Goal: Task Accomplishment & Management: Complete application form

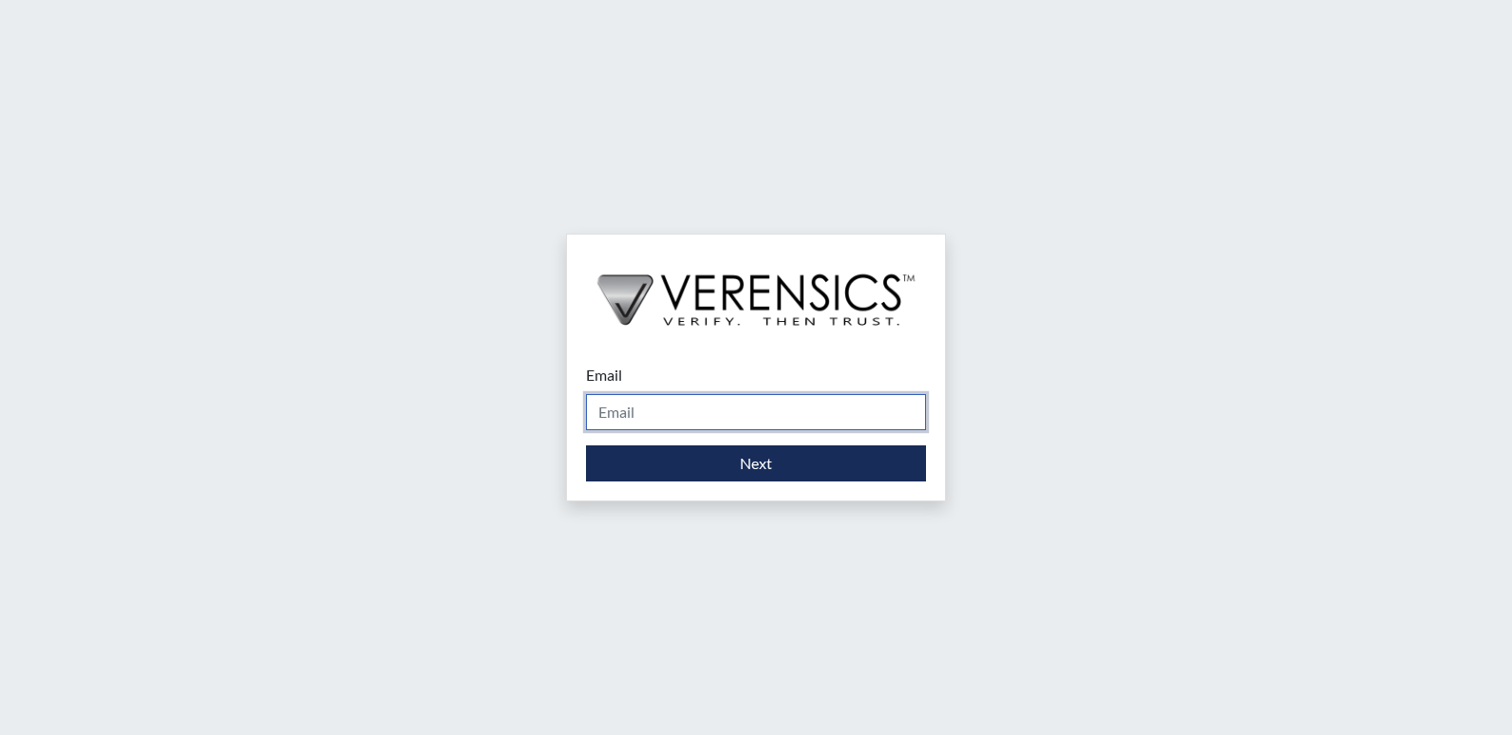
click at [647, 419] on input "Email" at bounding box center [756, 412] width 340 height 36
type input "[PERSON_NAME][EMAIL_ADDRESS][PERSON_NAME][DOMAIN_NAME]"
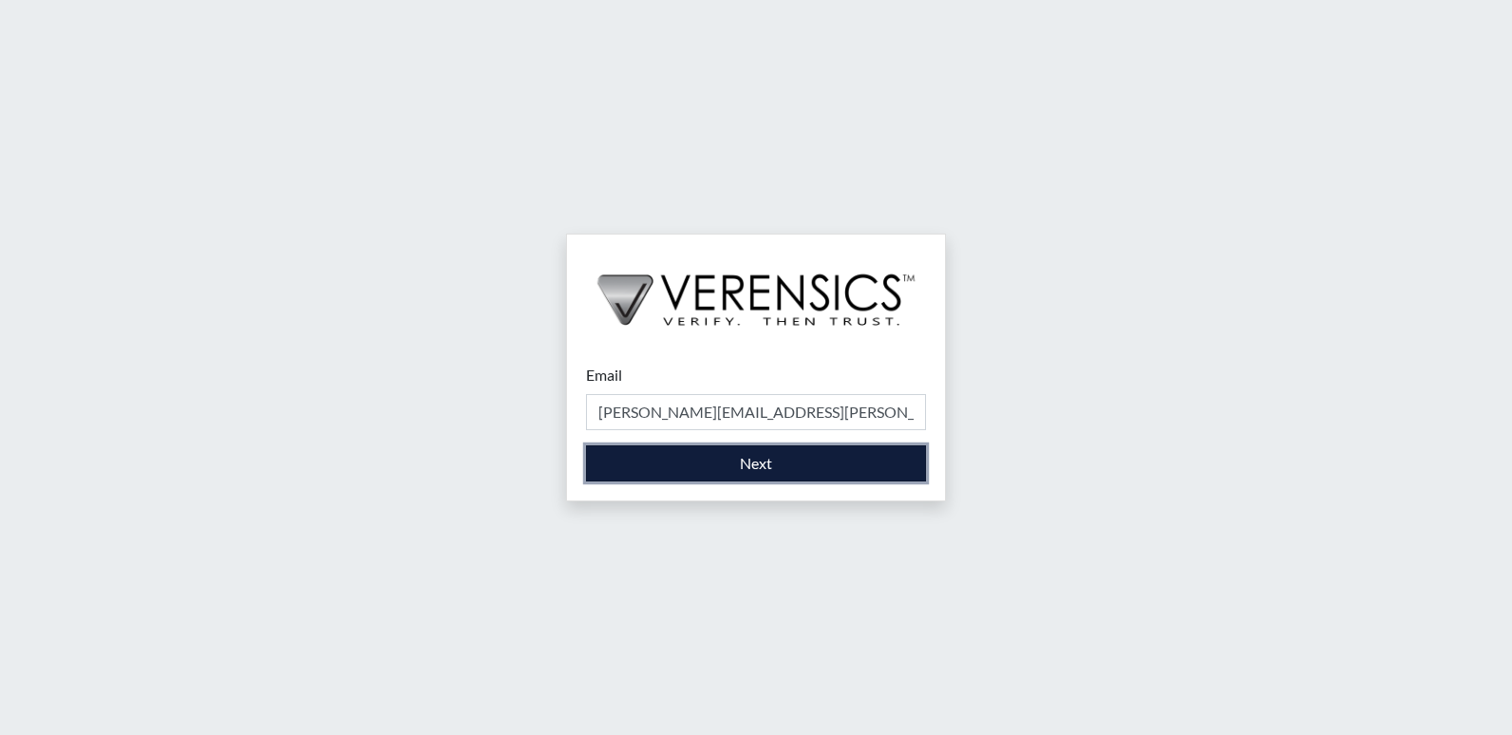
click at [651, 456] on button "Next" at bounding box center [756, 464] width 340 height 36
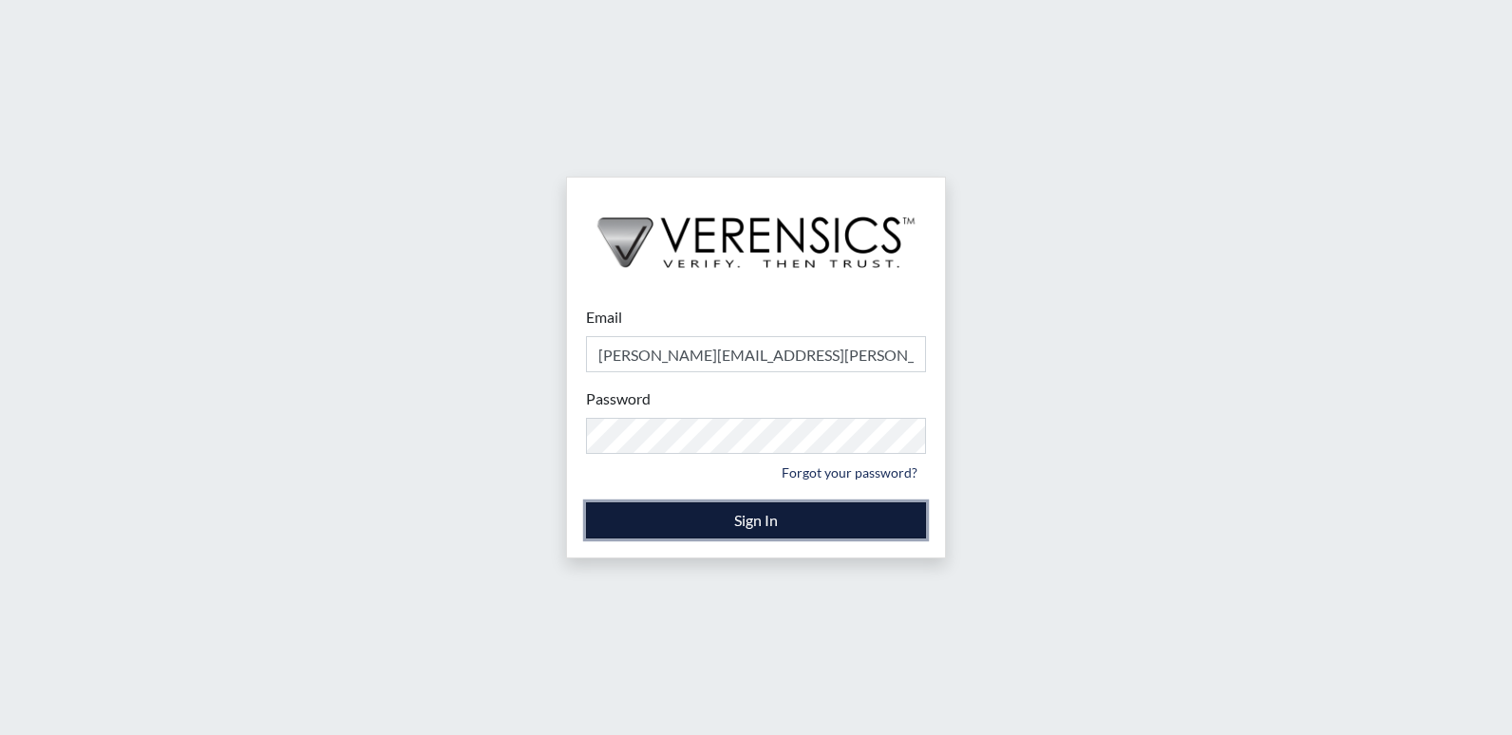
click at [699, 528] on button "Sign In" at bounding box center [756, 521] width 340 height 36
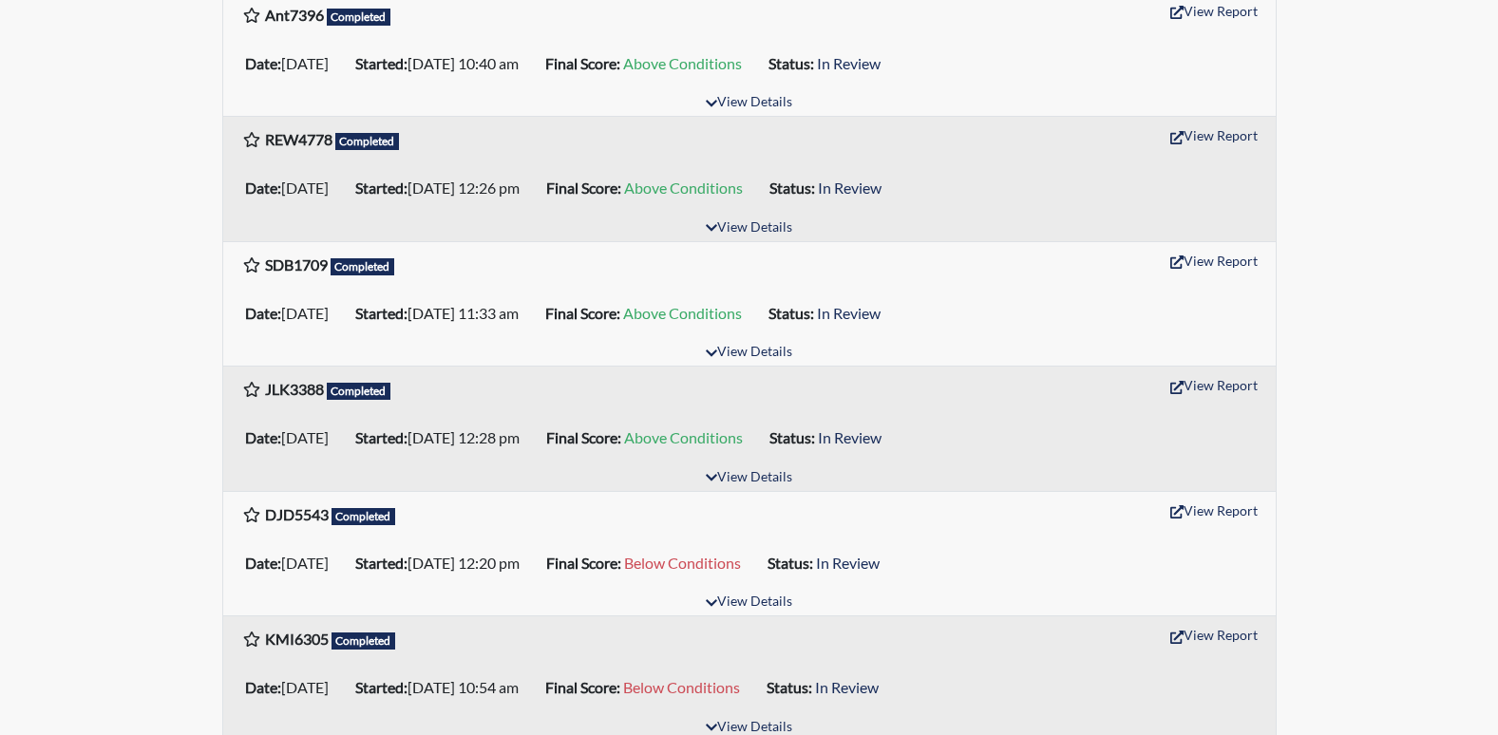
scroll to position [2090, 0]
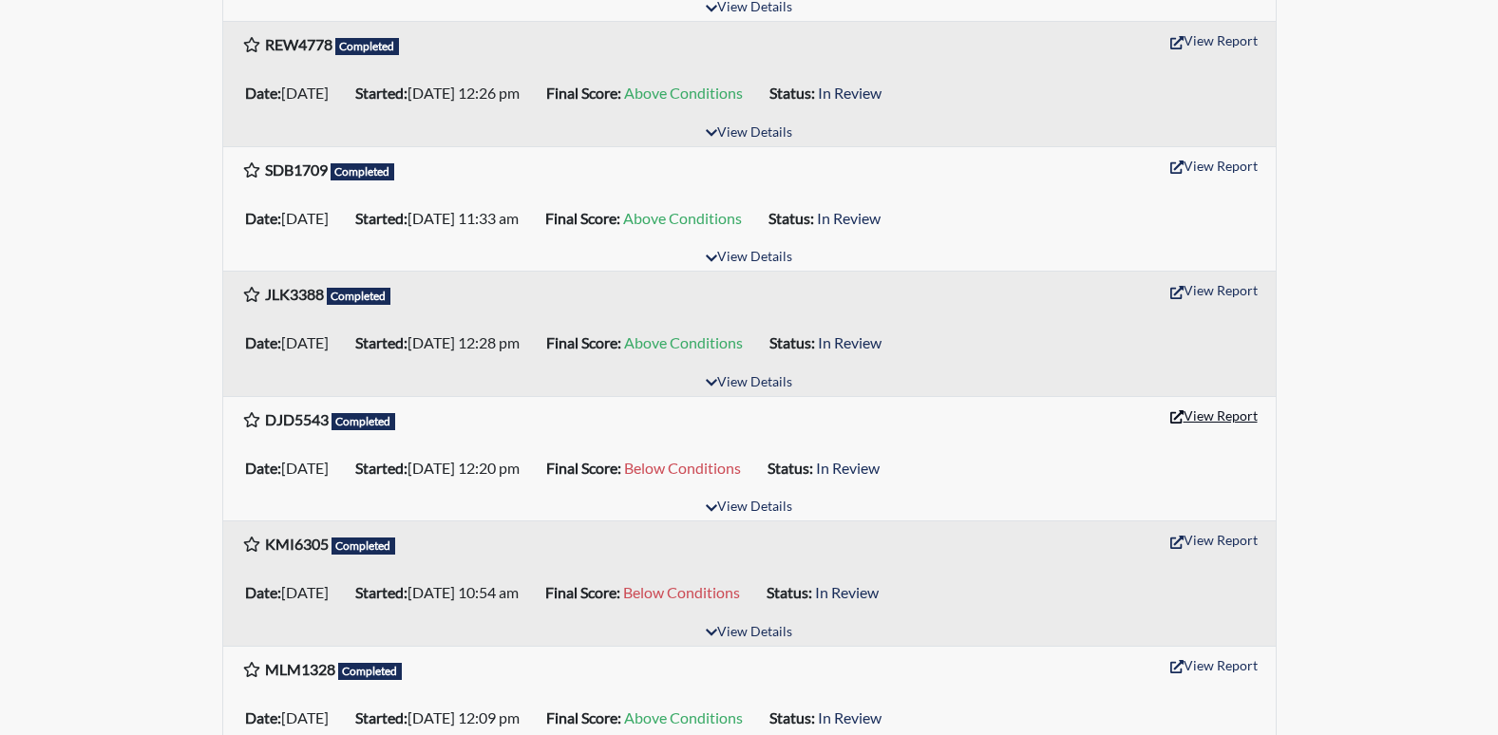
click at [1228, 420] on button "View Report" at bounding box center [1214, 415] width 105 height 29
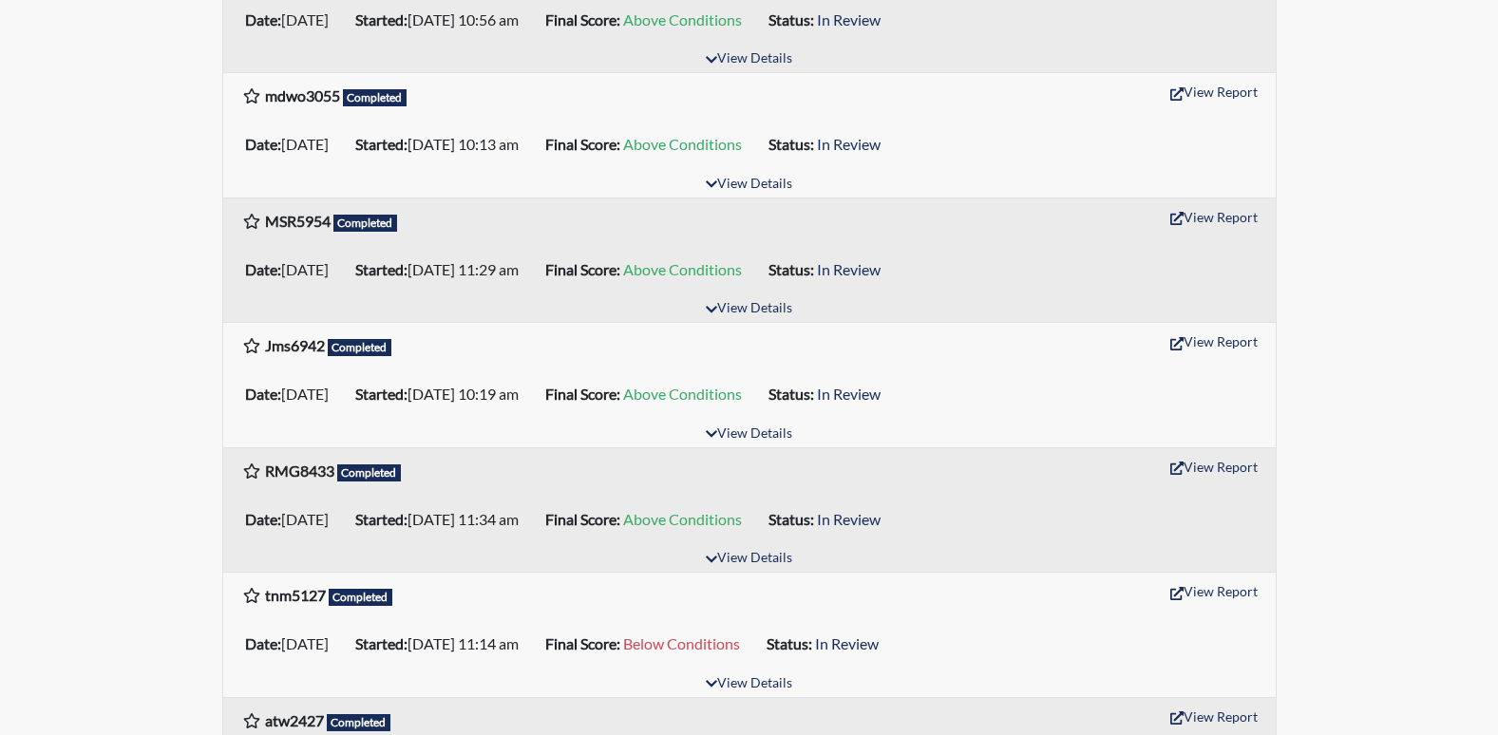
scroll to position [0, 0]
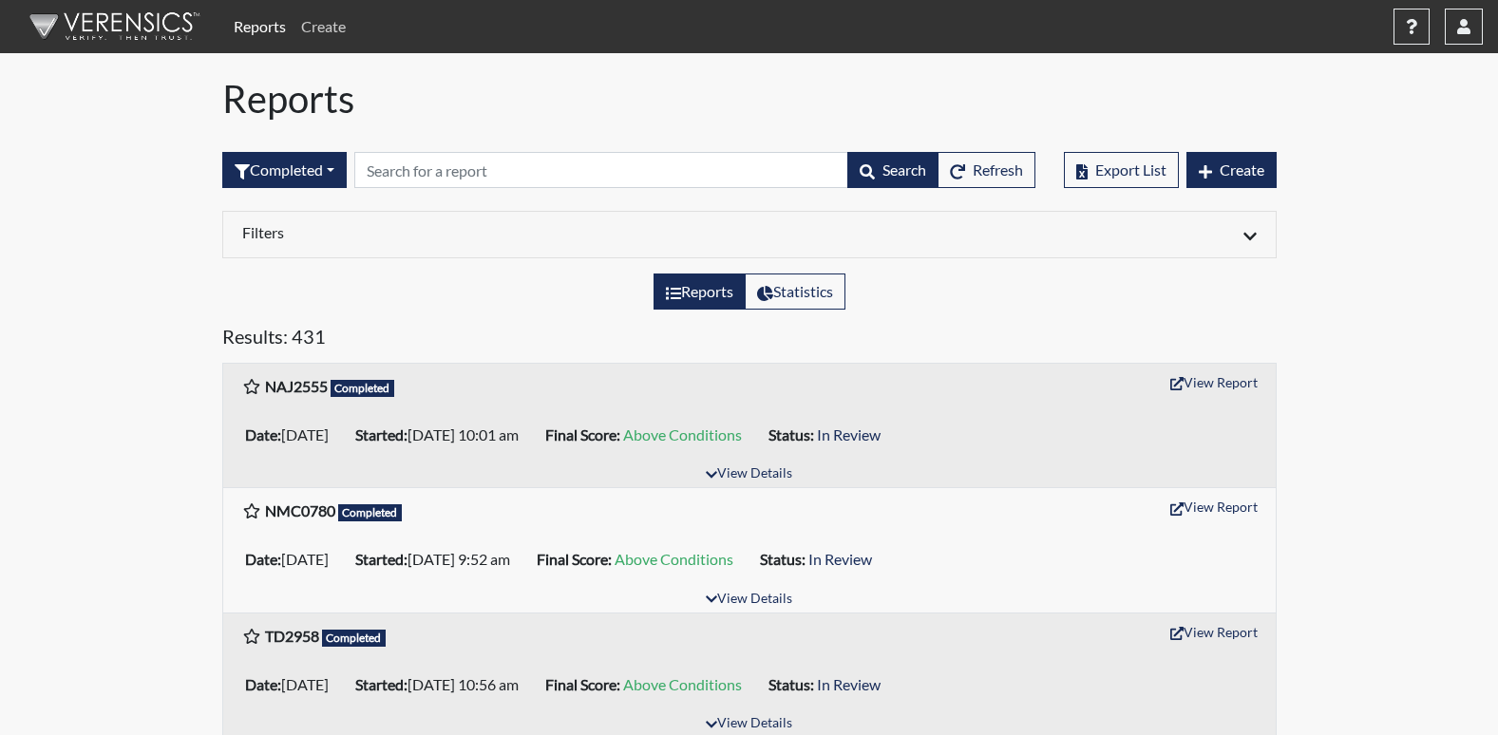
click at [298, 24] on link "Create" at bounding box center [324, 27] width 60 height 38
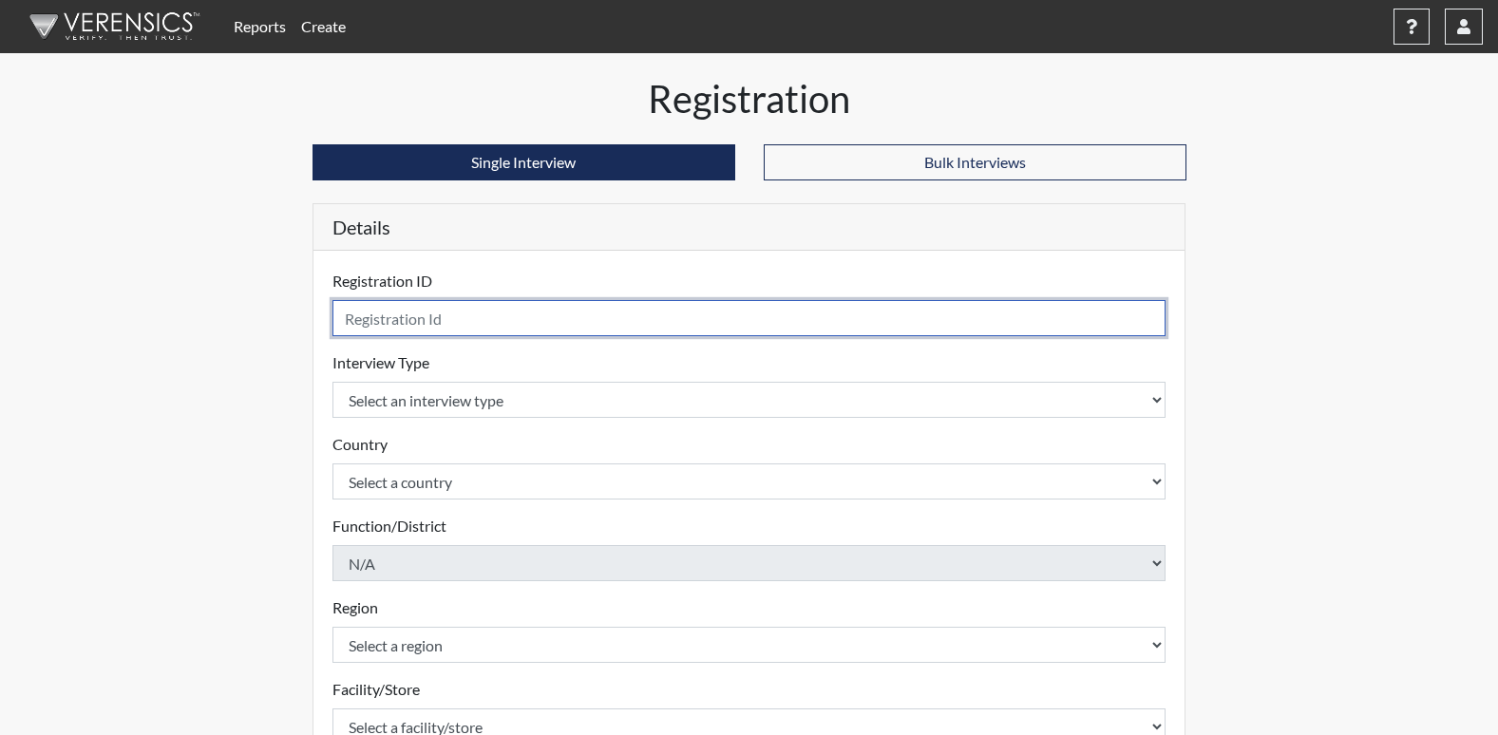
click at [419, 333] on input "text" at bounding box center [750, 318] width 834 height 36
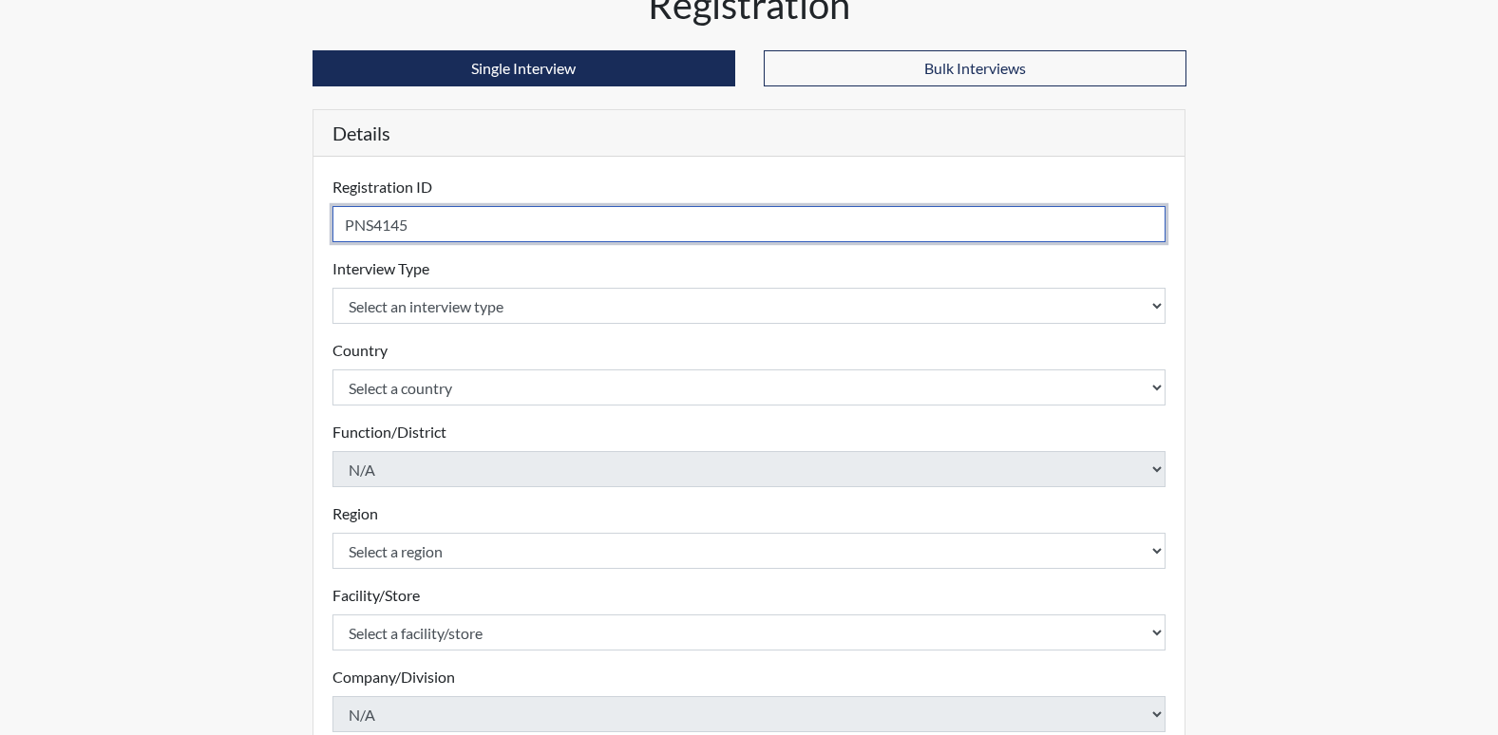
scroll to position [95, 0]
type input "PNS4145"
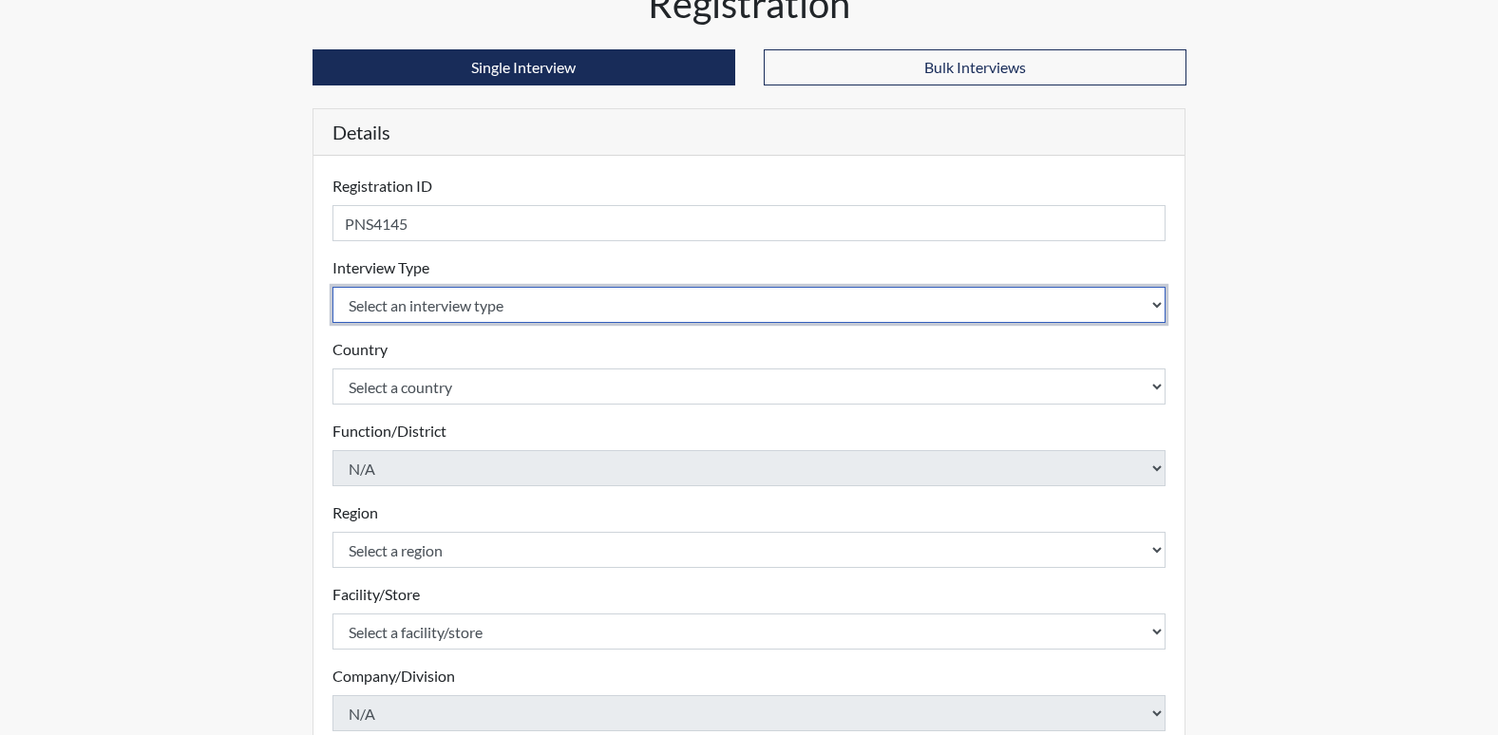
click at [429, 312] on select "Select an interview type Corrections Pre-Employment" at bounding box center [750, 305] width 834 height 36
click at [417, 313] on select "Select an interview type Corrections Pre-Employment" at bounding box center [750, 305] width 834 height 36
select select "ff733e93-e1bf-11ea-9c9f-0eff0cf7eb8f"
click at [333, 287] on select "Select an interview type Corrections Pre-Employment" at bounding box center [750, 305] width 834 height 36
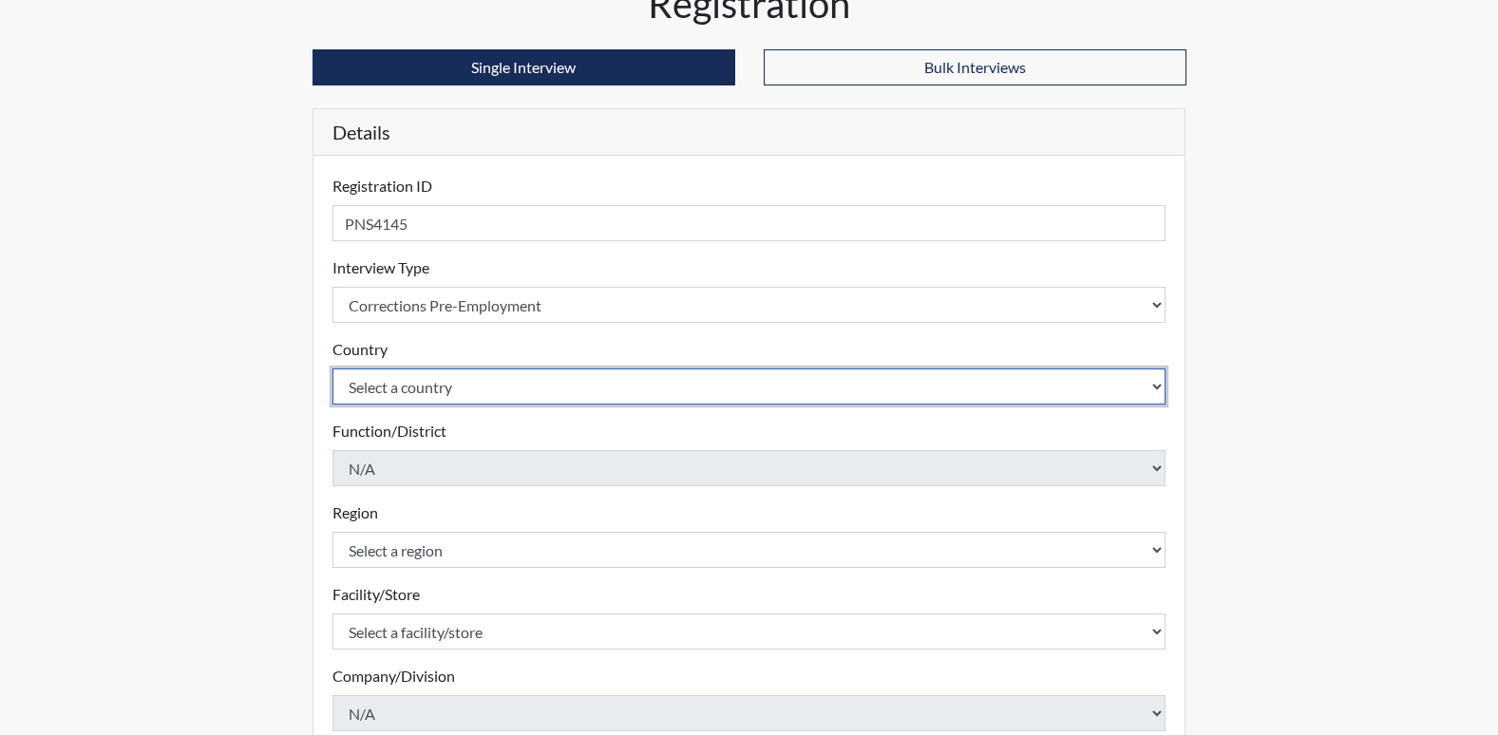
click at [407, 393] on select "Select a country [GEOGRAPHIC_DATA] [GEOGRAPHIC_DATA]" at bounding box center [750, 387] width 834 height 36
select select "united-states-of-[GEOGRAPHIC_DATA]"
click at [333, 369] on select "Select a country [GEOGRAPHIC_DATA] [GEOGRAPHIC_DATA]" at bounding box center [750, 387] width 834 height 36
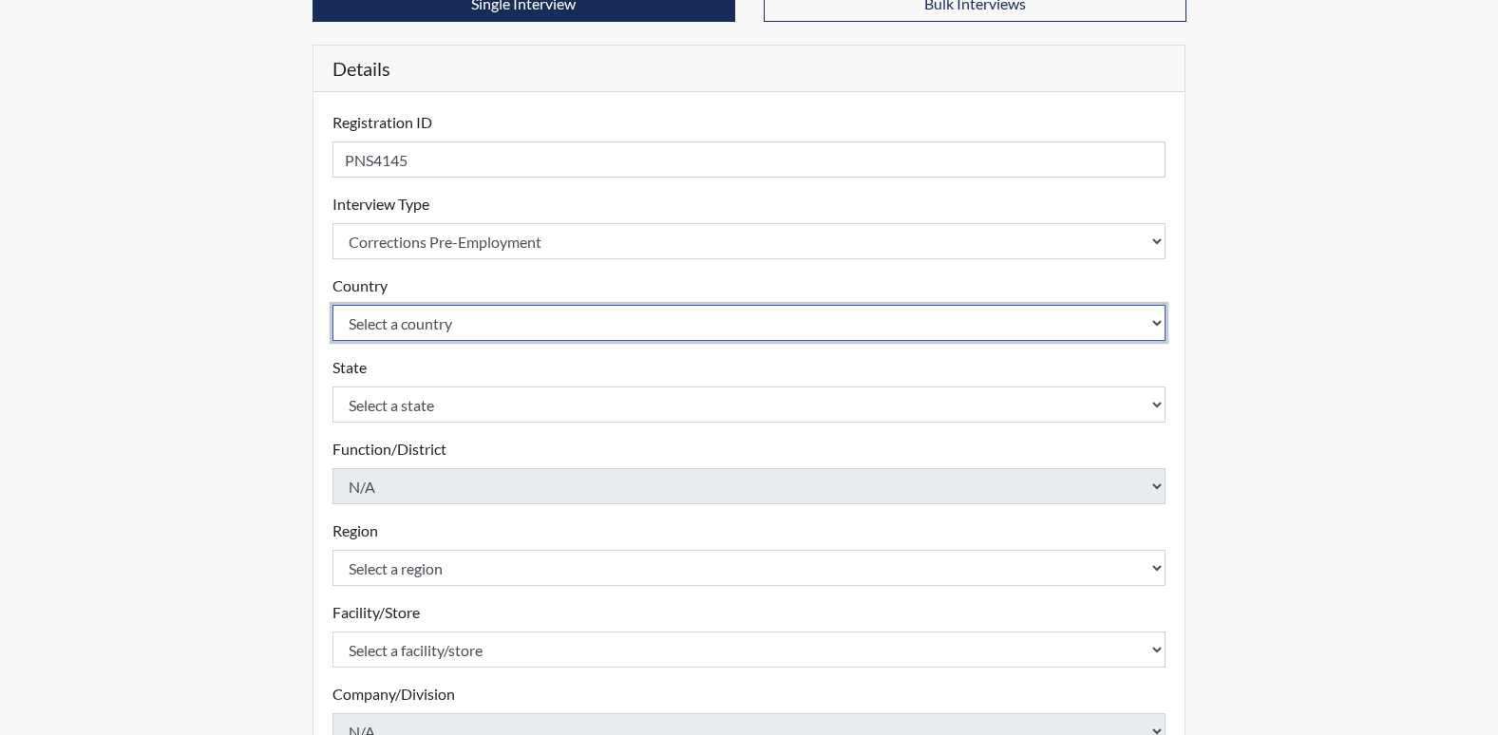
scroll to position [190, 0]
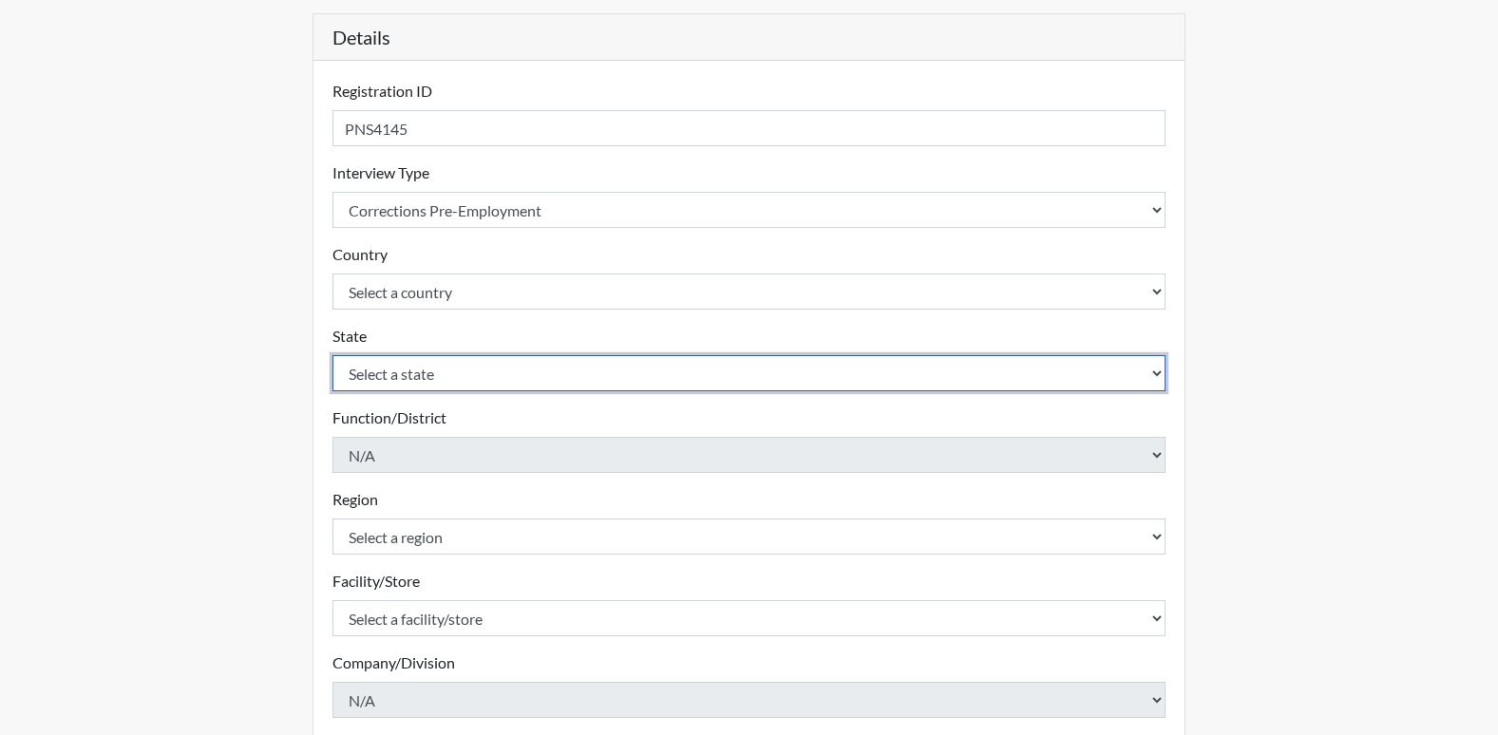
drag, startPoint x: 410, startPoint y: 360, endPoint x: 391, endPoint y: 378, distance: 26.2
click at [410, 360] on select "Select a state [US_STATE] [US_STATE] [US_STATE] [US_STATE] [US_STATE] [US_STATE…" at bounding box center [750, 373] width 834 height 36
select select "GA"
click at [333, 355] on select "Select a state [US_STATE] [US_STATE] [US_STATE] [US_STATE] [US_STATE] [US_STATE…" at bounding box center [750, 373] width 834 height 36
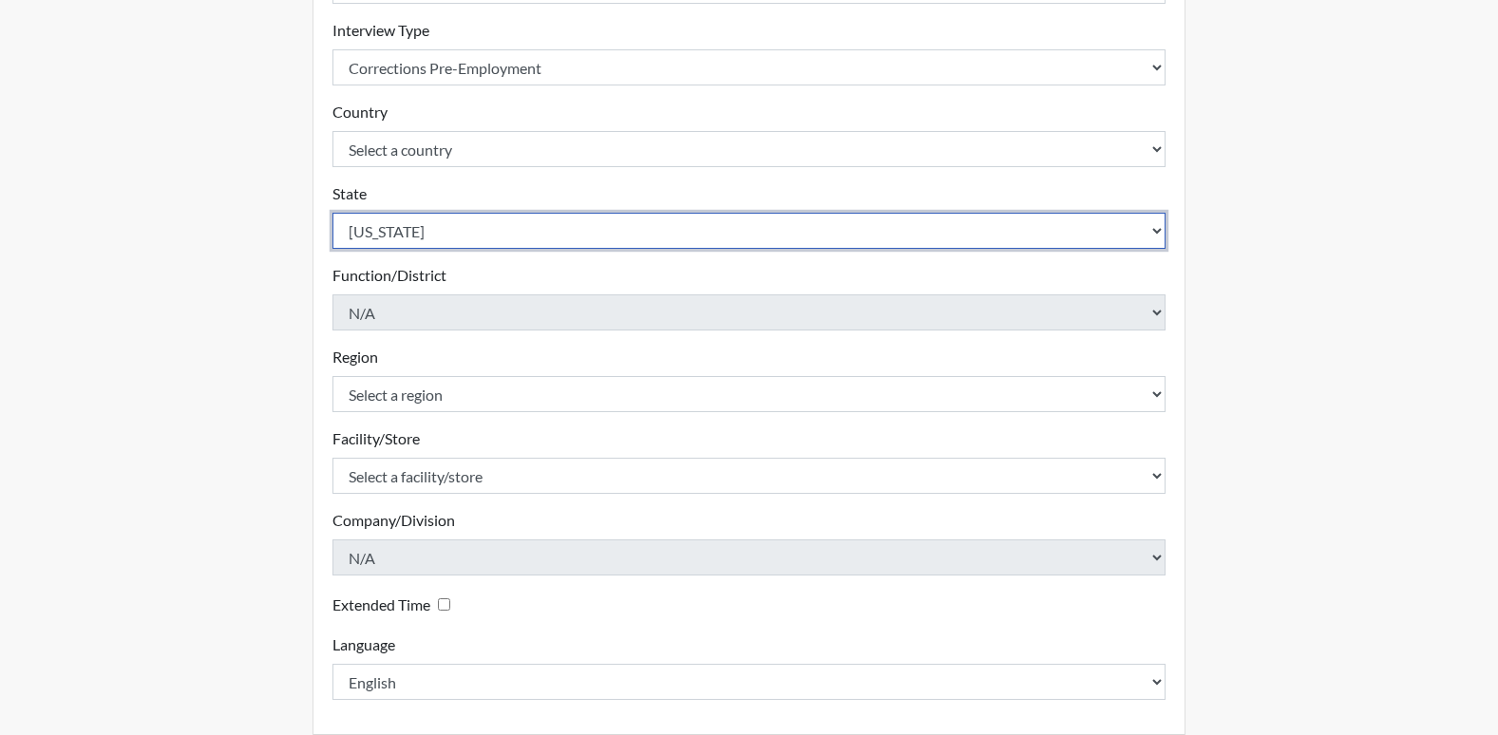
scroll to position [380, 0]
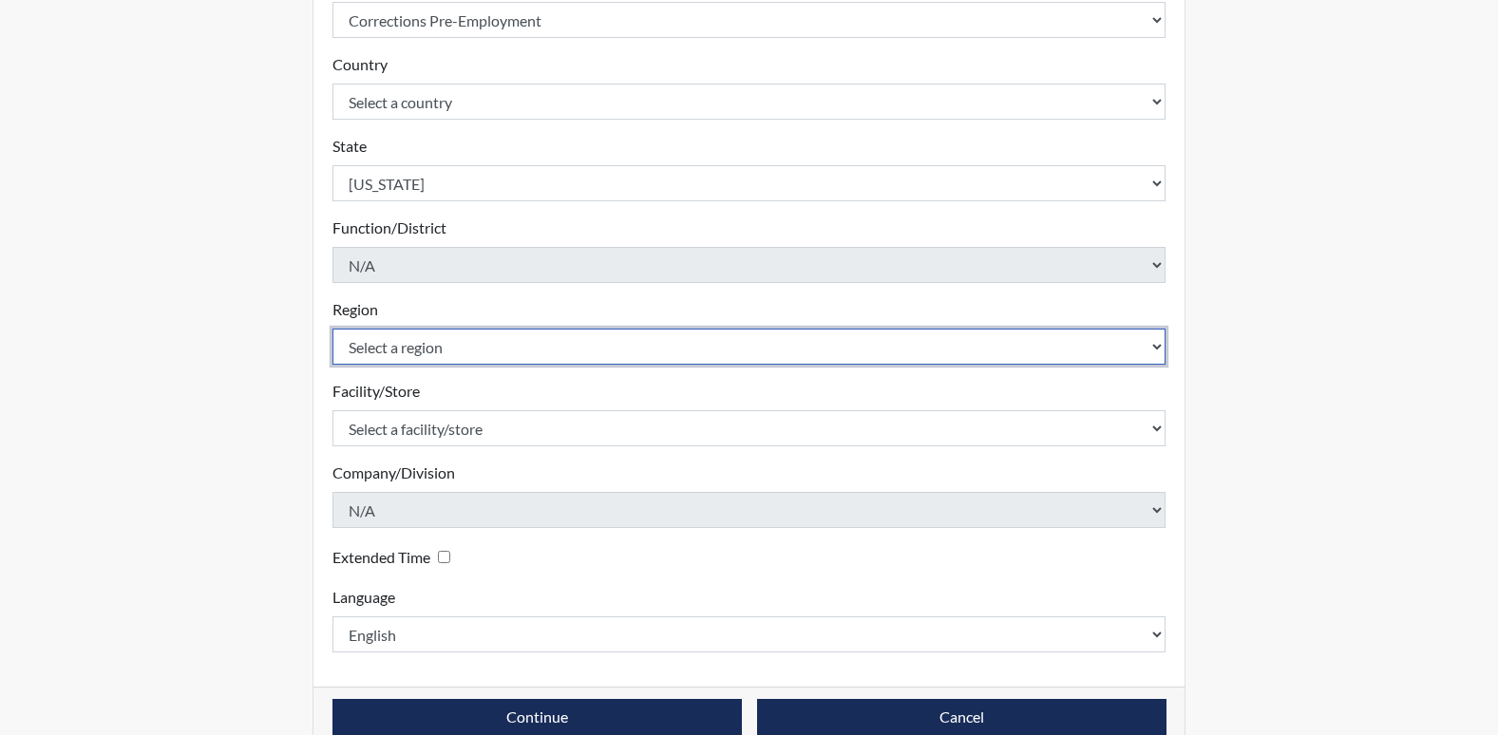
click at [395, 352] on select "Select a region [GEOGRAPHIC_DATA]" at bounding box center [750, 347] width 834 height 36
select select "51976826-f18e-4b67-8d3b-b0a0fa2f97ff"
click at [333, 329] on select "Select a region [GEOGRAPHIC_DATA]" at bounding box center [750, 347] width 834 height 36
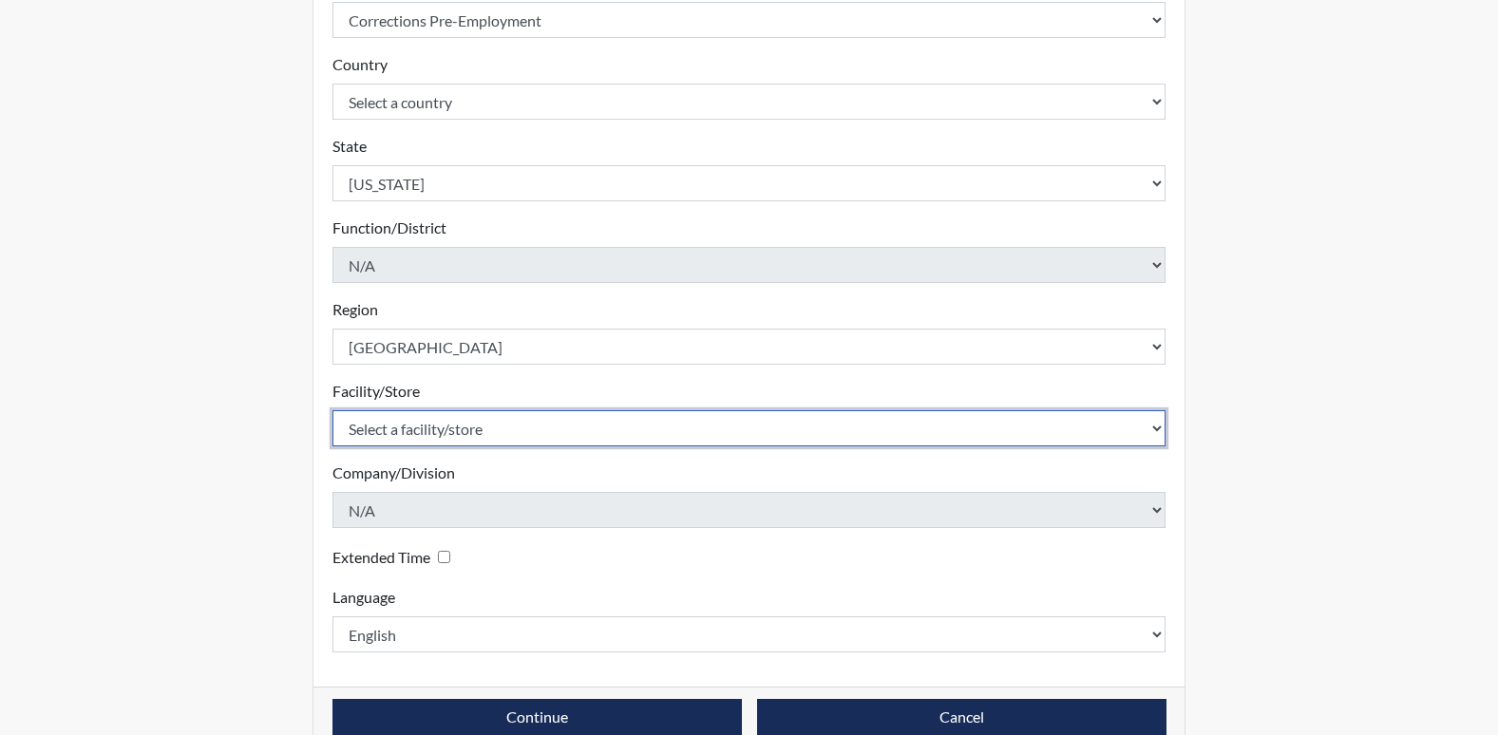
click at [364, 445] on select "Select a facility/store [PERSON_NAME]" at bounding box center [750, 428] width 834 height 36
select select "26626ab7-56a1-437f-96f2-2870d0fac929"
click at [333, 410] on select "Select a facility/store [PERSON_NAME]" at bounding box center [750, 428] width 834 height 36
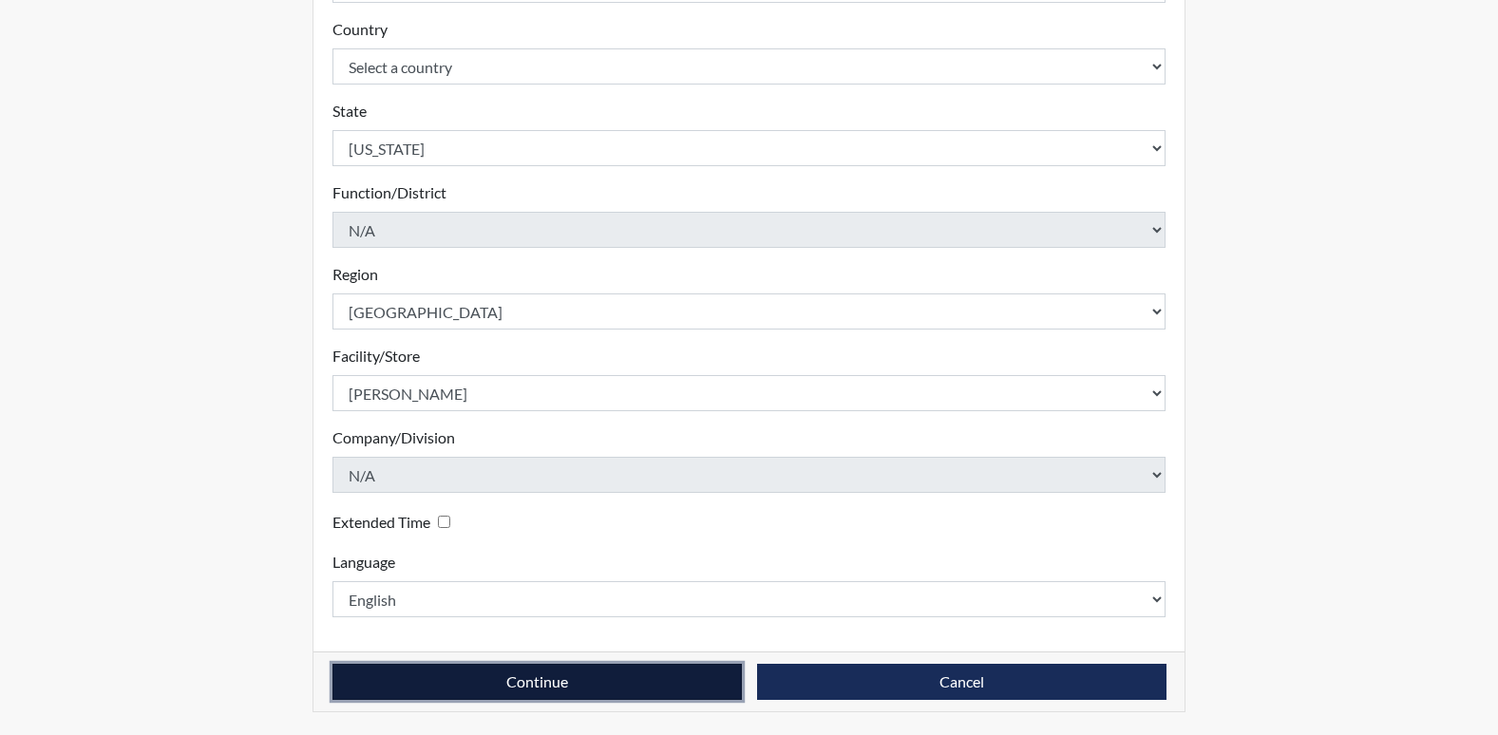
click at [555, 679] on button "Continue" at bounding box center [537, 682] width 409 height 36
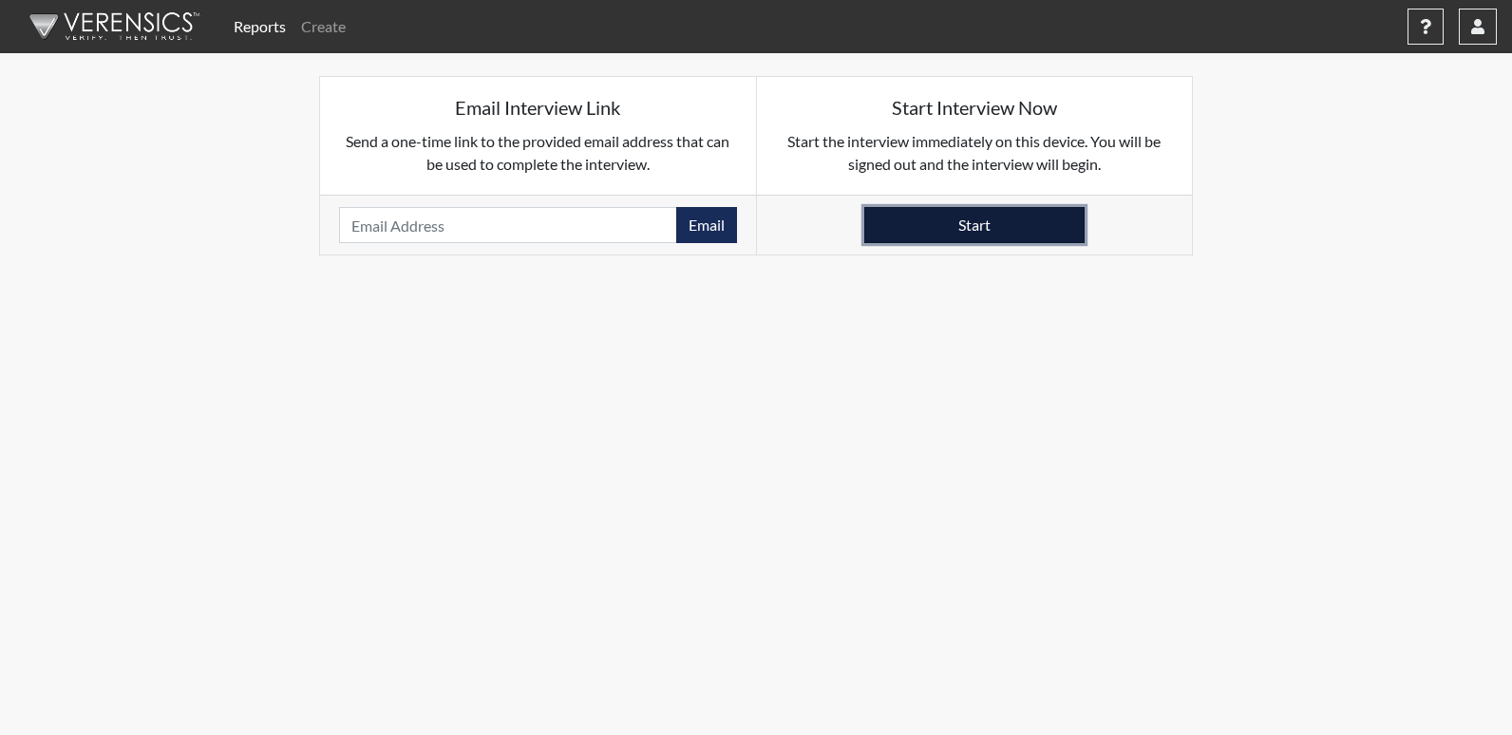
click at [975, 227] on button "Start" at bounding box center [975, 225] width 220 height 36
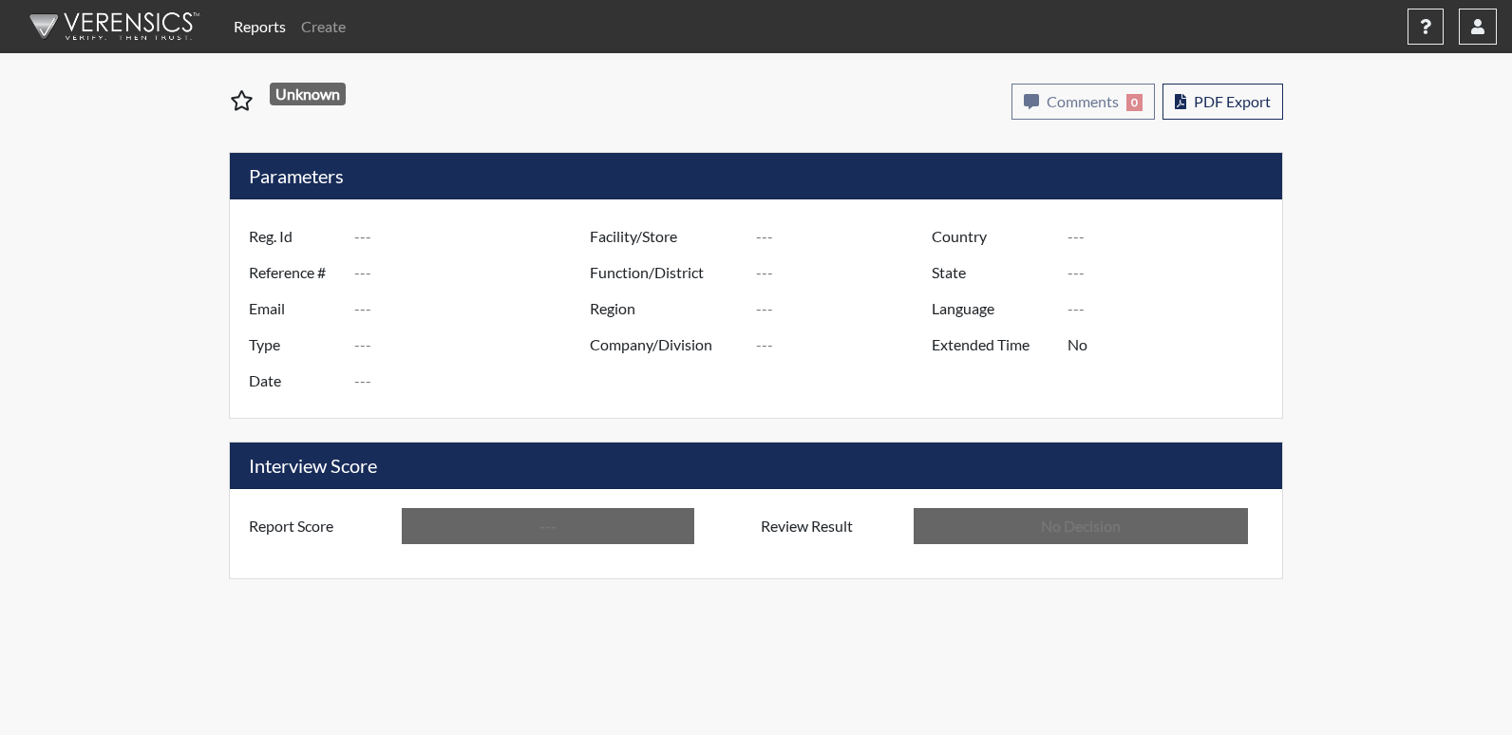
type input "DJD5543"
type input "50920"
type input "---"
type input "Corrections Pre-Employment"
type input "Aug 25, 2025"
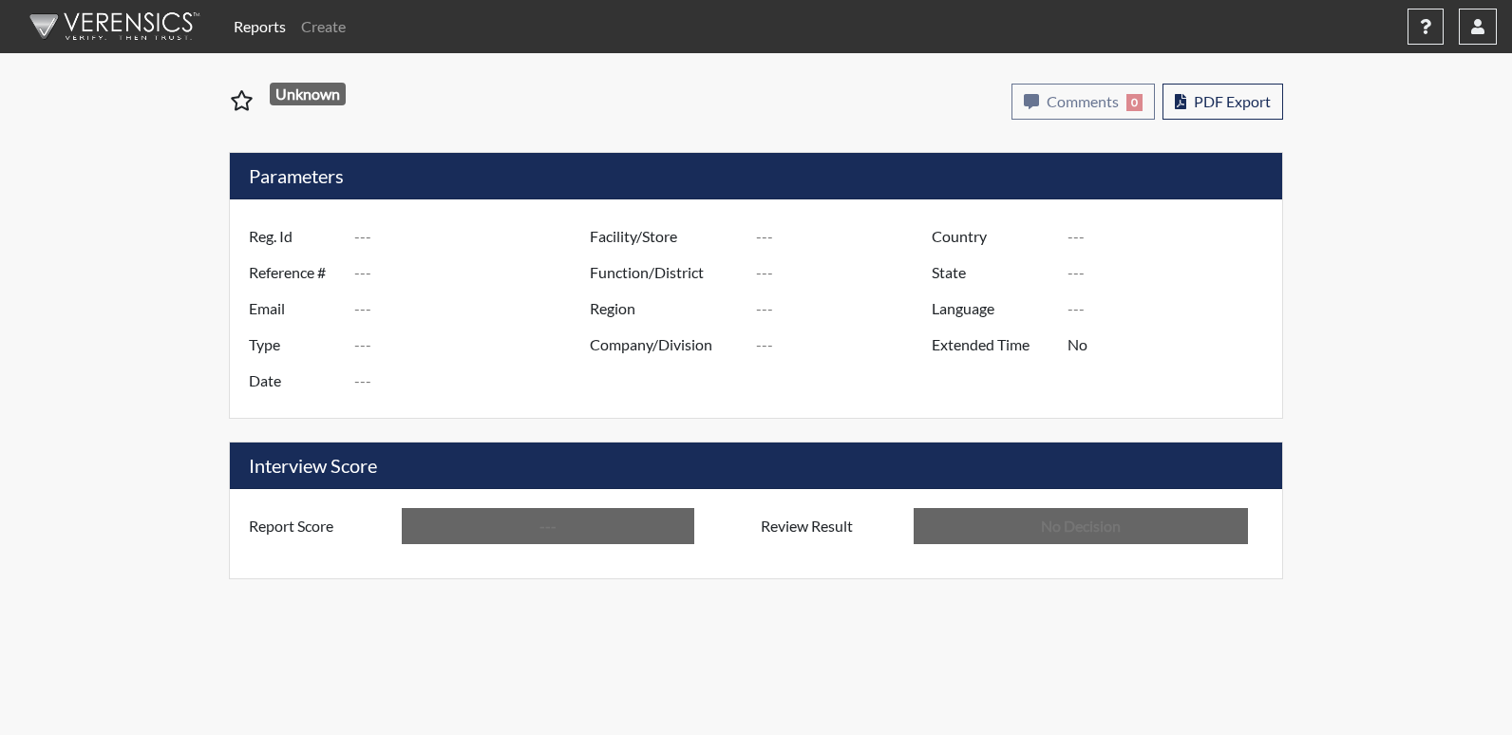
type input "[GEOGRAPHIC_DATA]"
type input "[US_STATE]"
type input "English"
type input "Below Conditions"
type input "In Review"
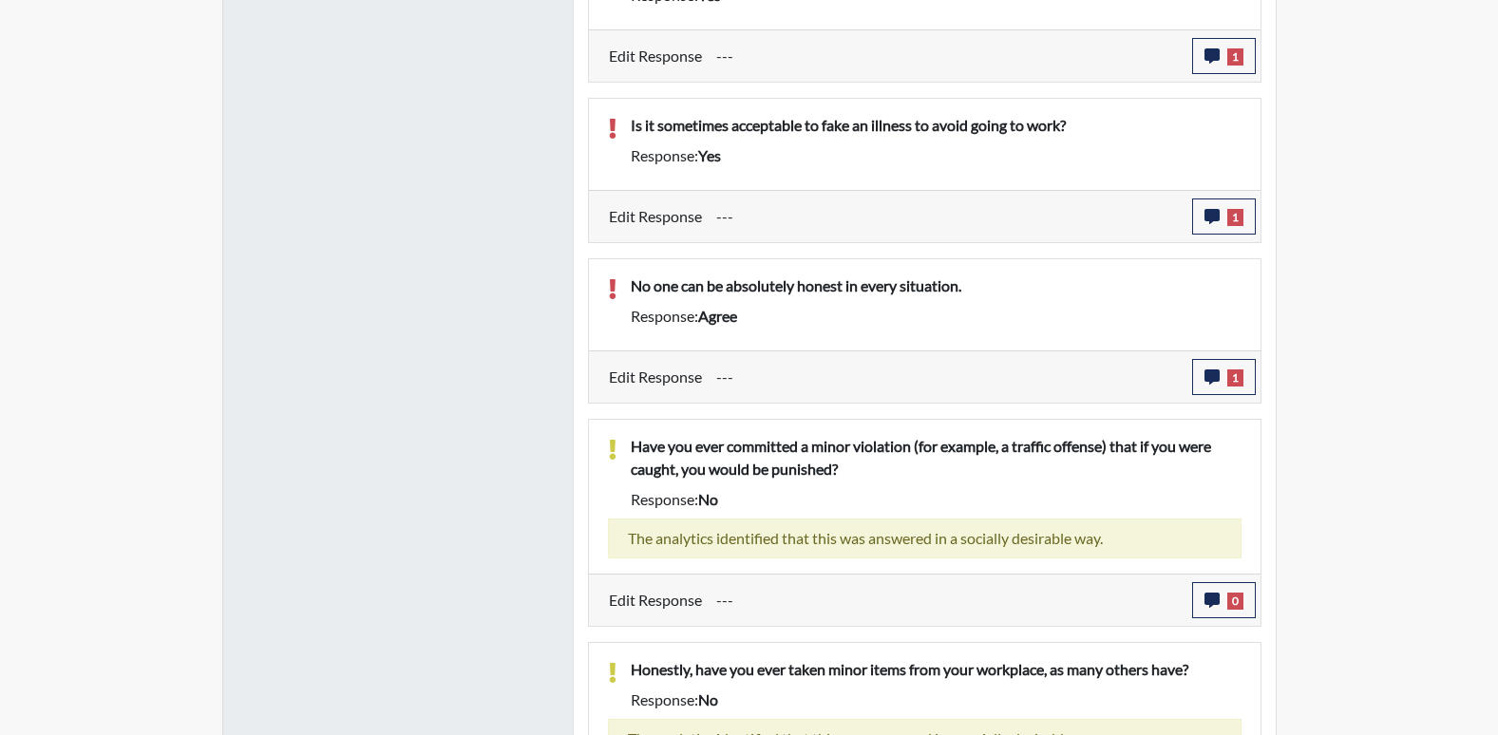
scroll to position [2470, 0]
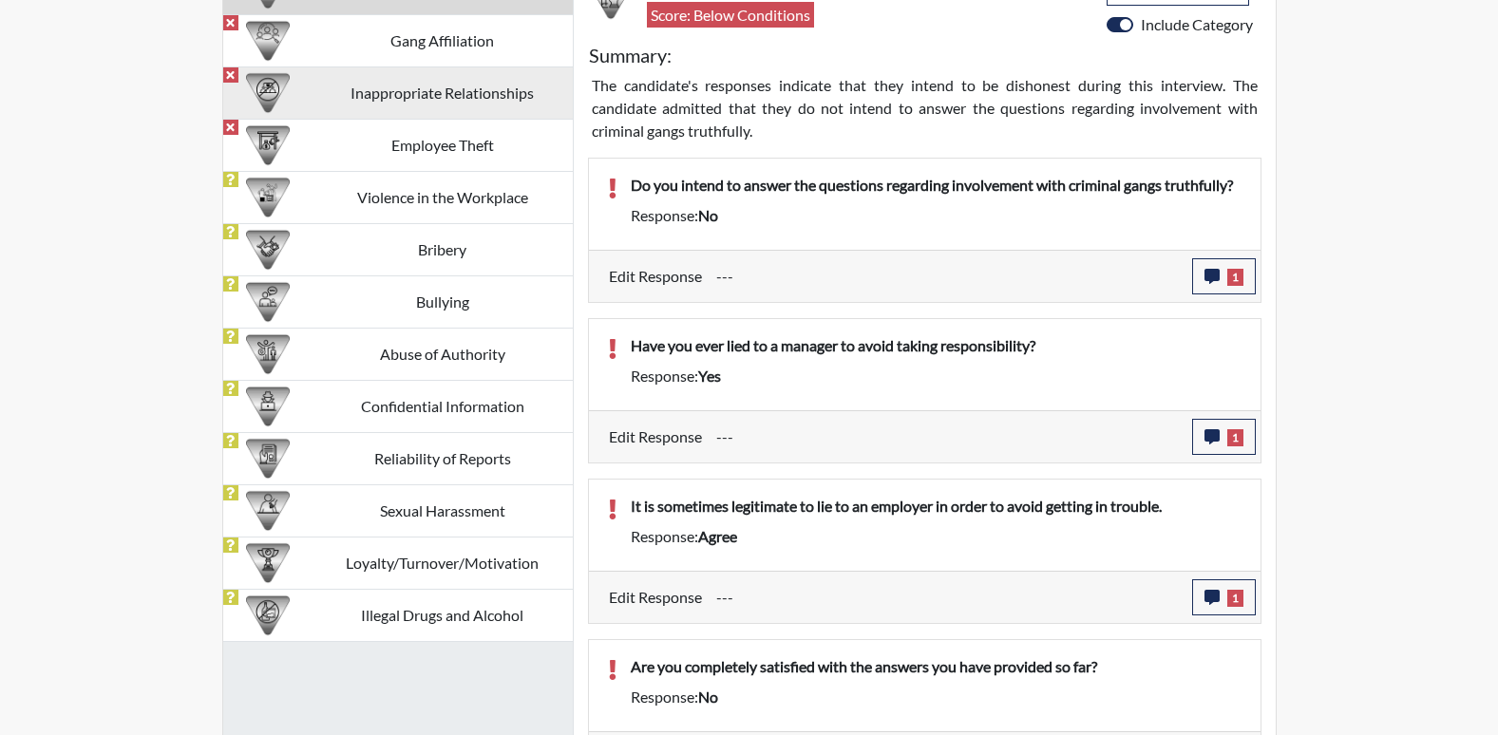
click at [440, 107] on td "Inappropriate Relationships" at bounding box center [443, 93] width 260 height 52
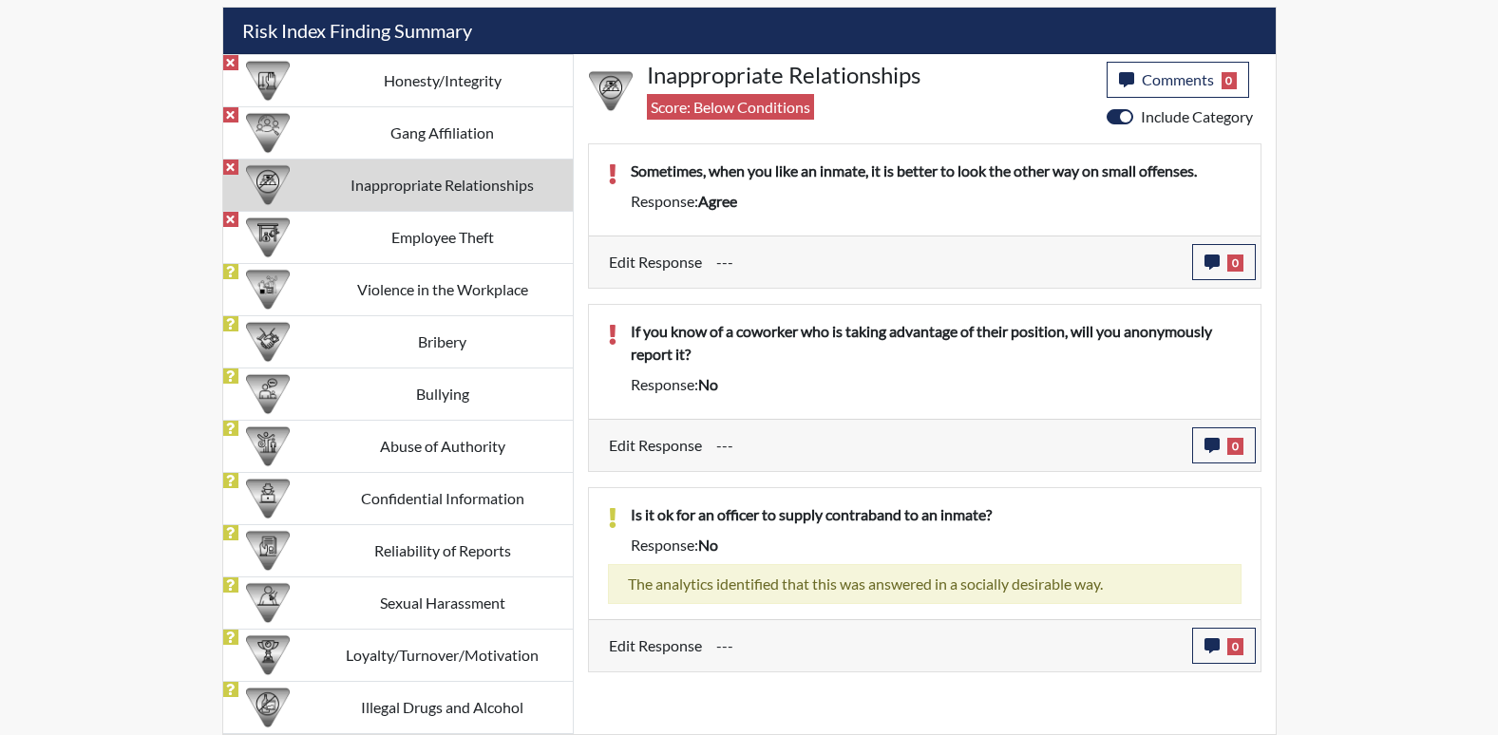
scroll to position [1143, 0]
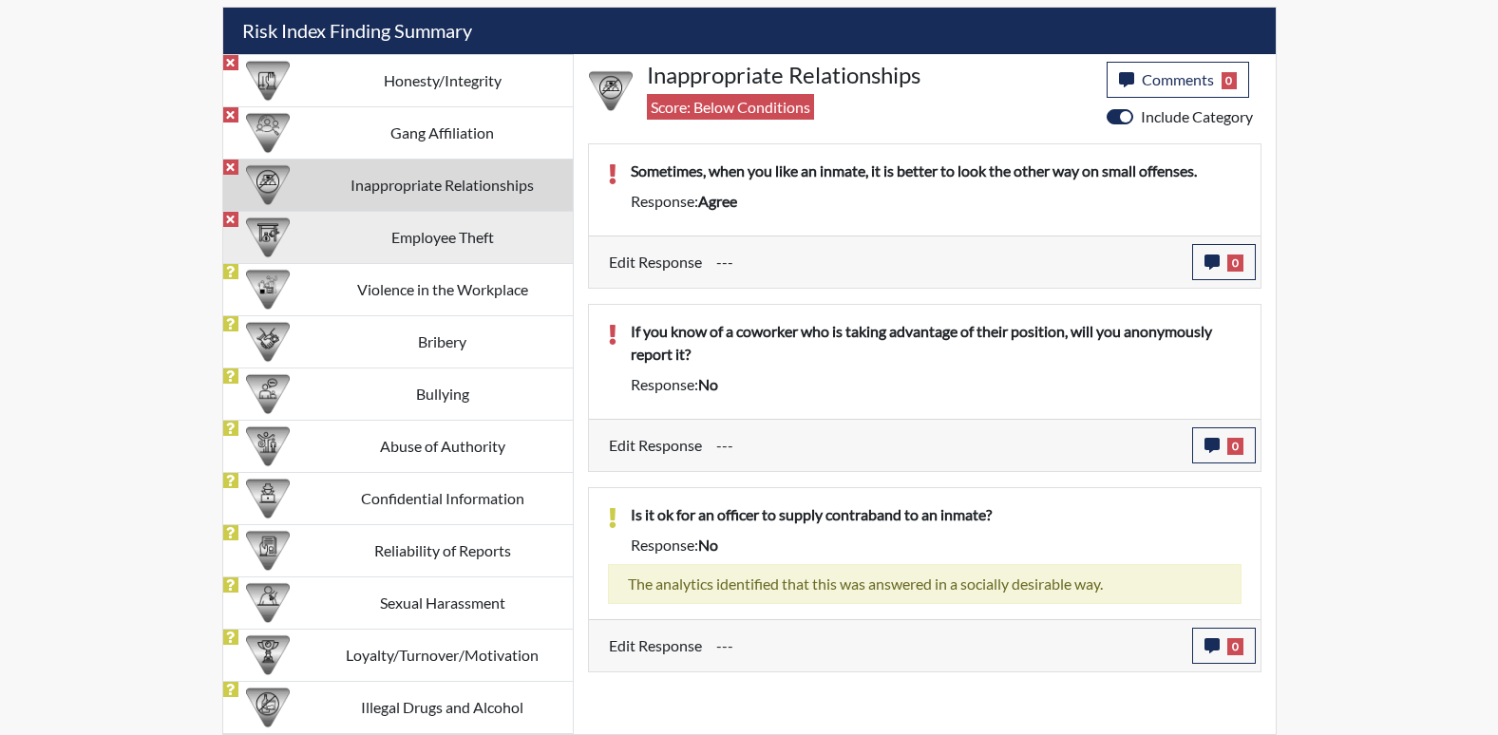
click at [468, 241] on td "Employee Theft" at bounding box center [443, 237] width 260 height 52
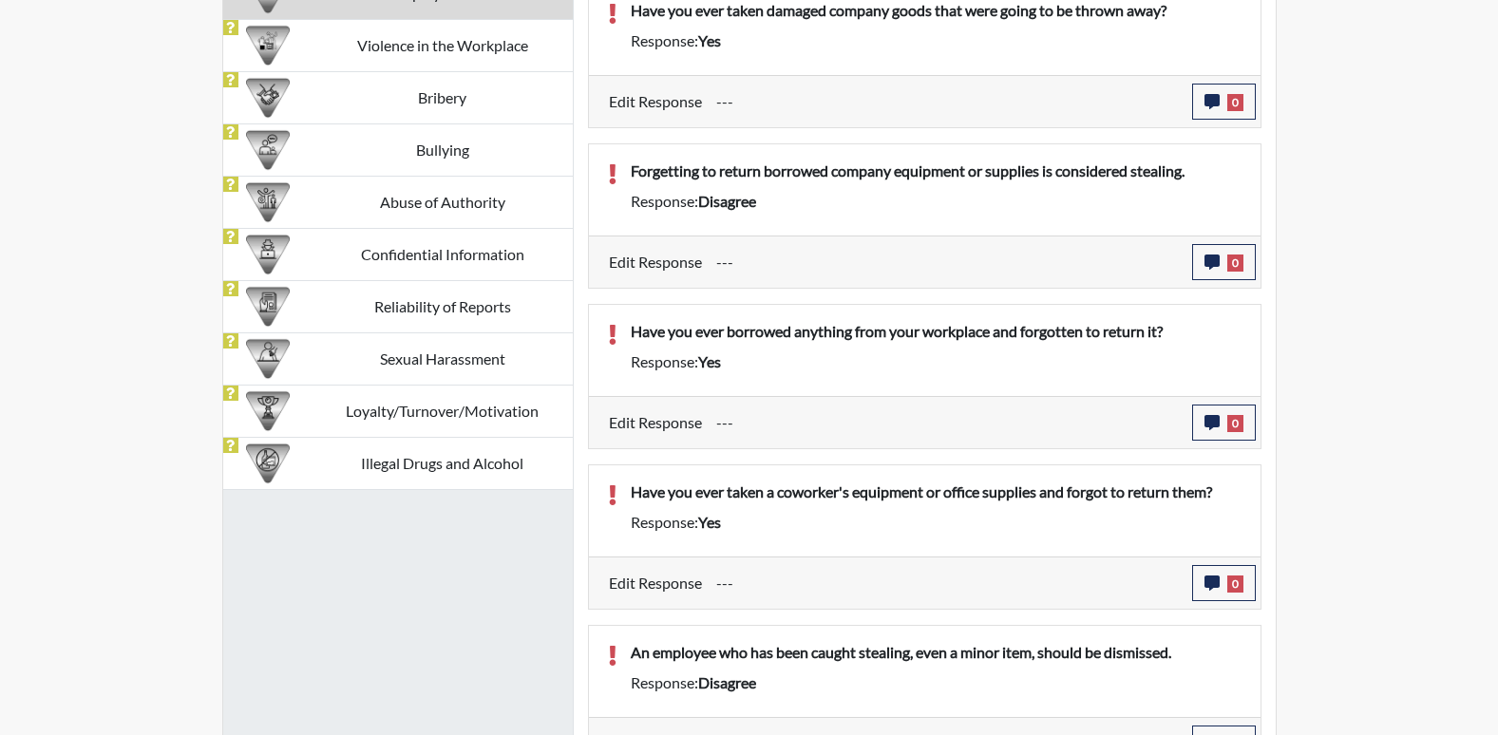
scroll to position [1140, 0]
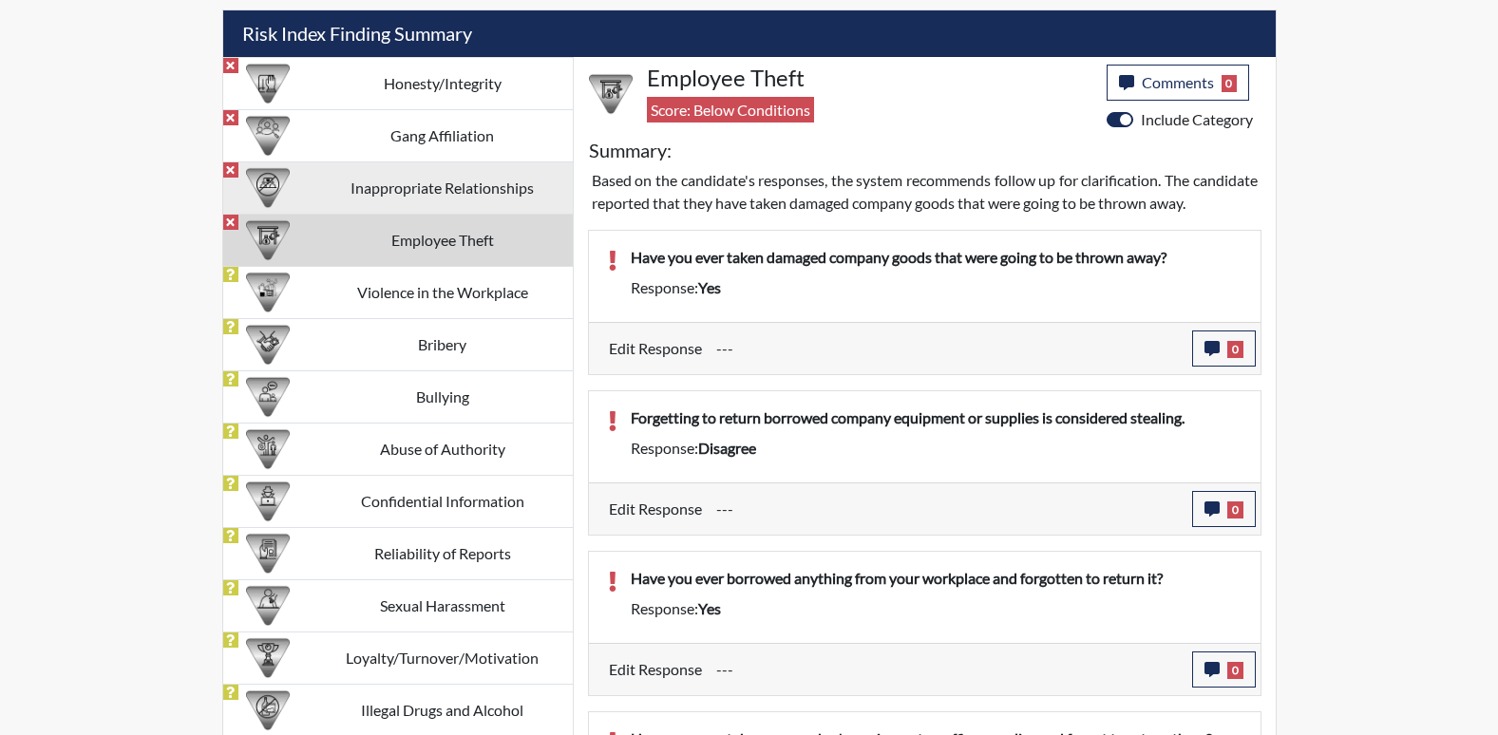
click at [368, 184] on td "Inappropriate Relationships" at bounding box center [443, 188] width 260 height 52
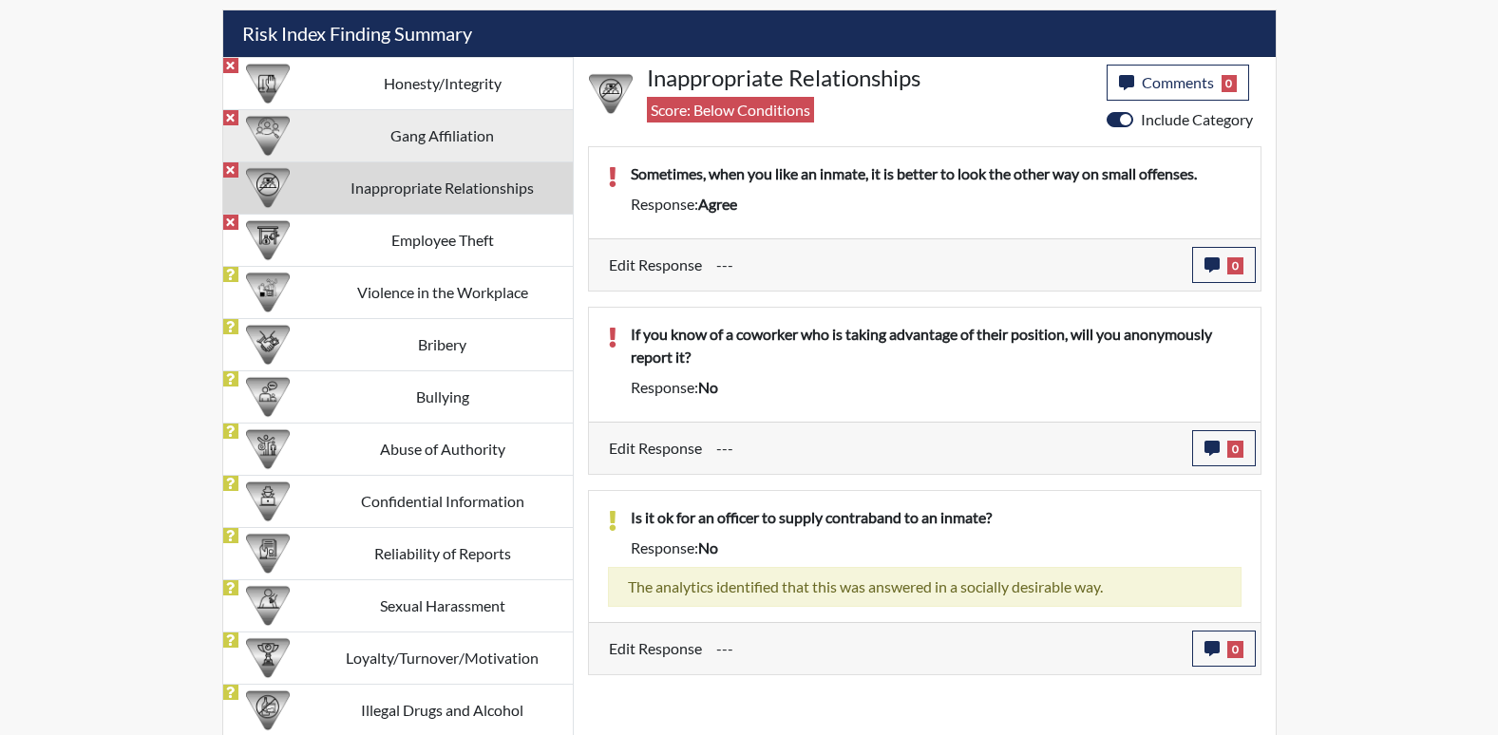
click at [403, 126] on td "Gang Affiliation" at bounding box center [443, 135] width 260 height 52
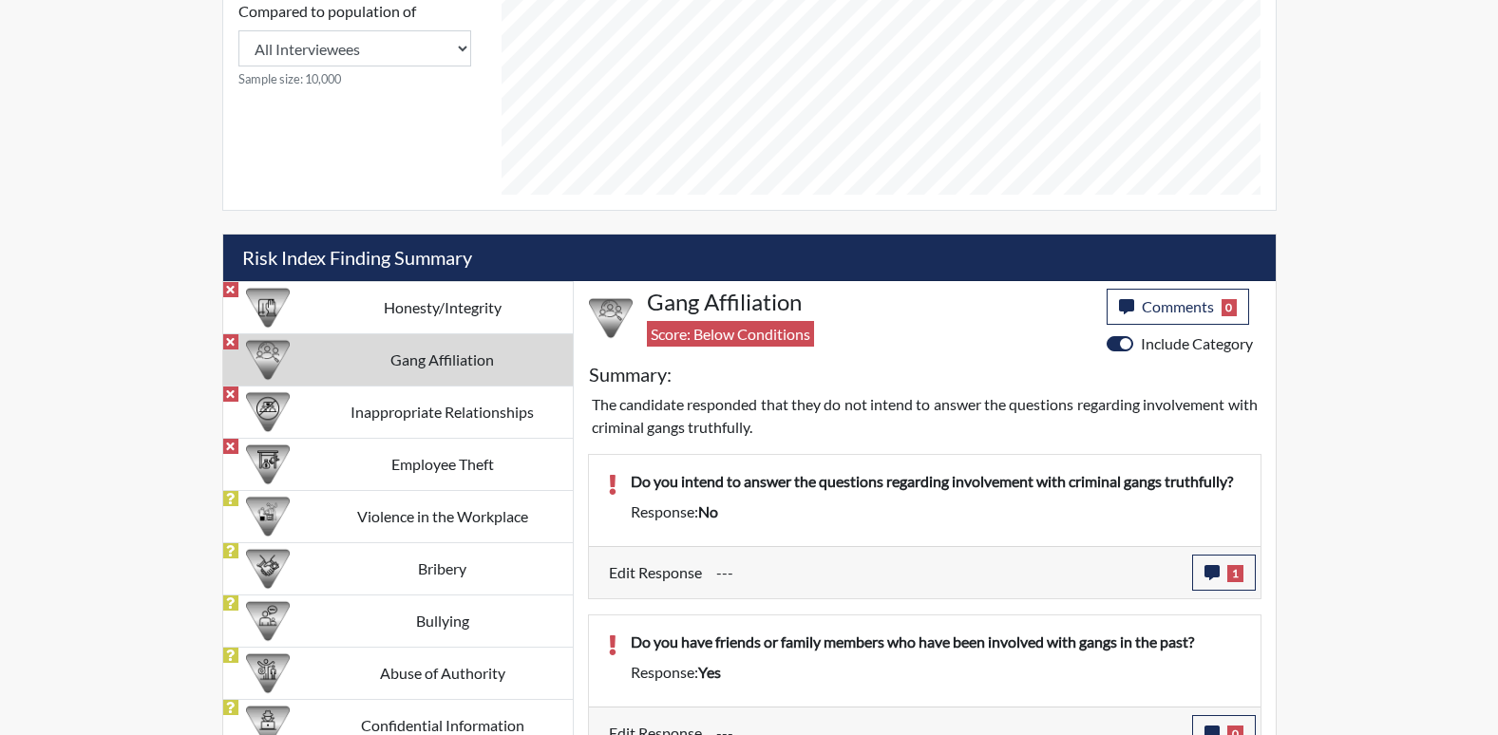
scroll to position [883, 0]
